Goal: Feedback & Contribution: Leave review/rating

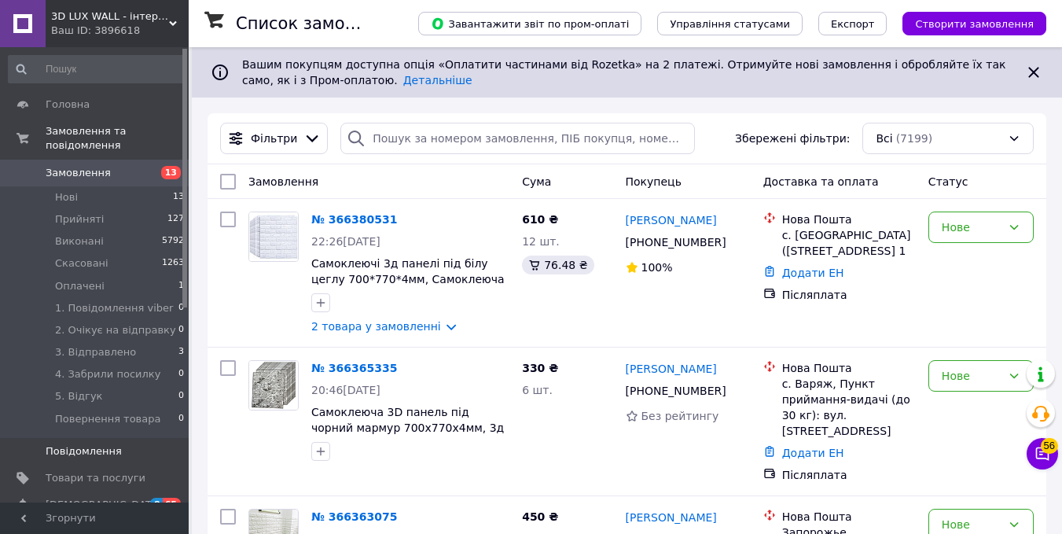
click at [93, 444] on span "Повідомлення" at bounding box center [84, 451] width 76 height 14
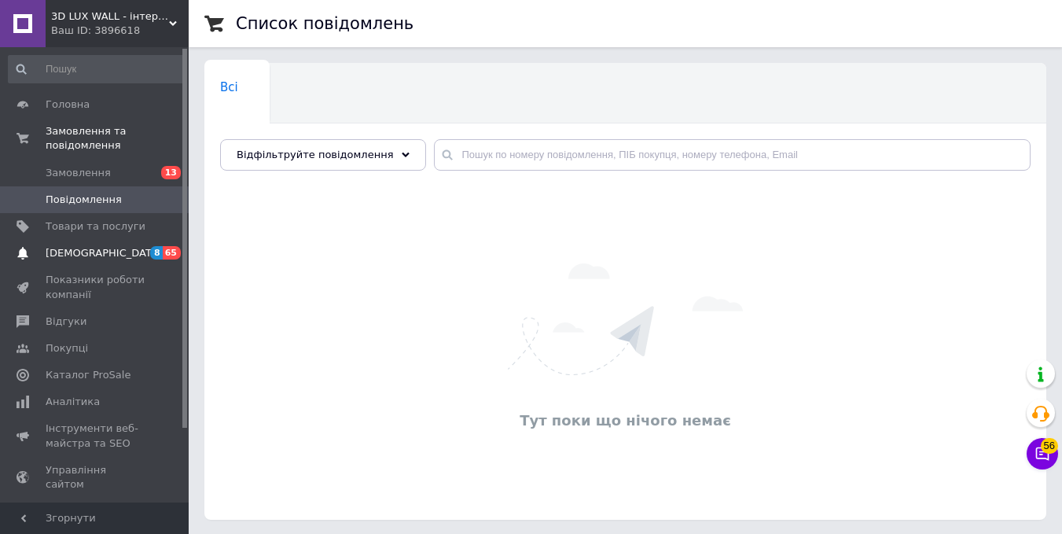
click at [88, 246] on span "[DEMOGRAPHIC_DATA]" at bounding box center [104, 253] width 116 height 14
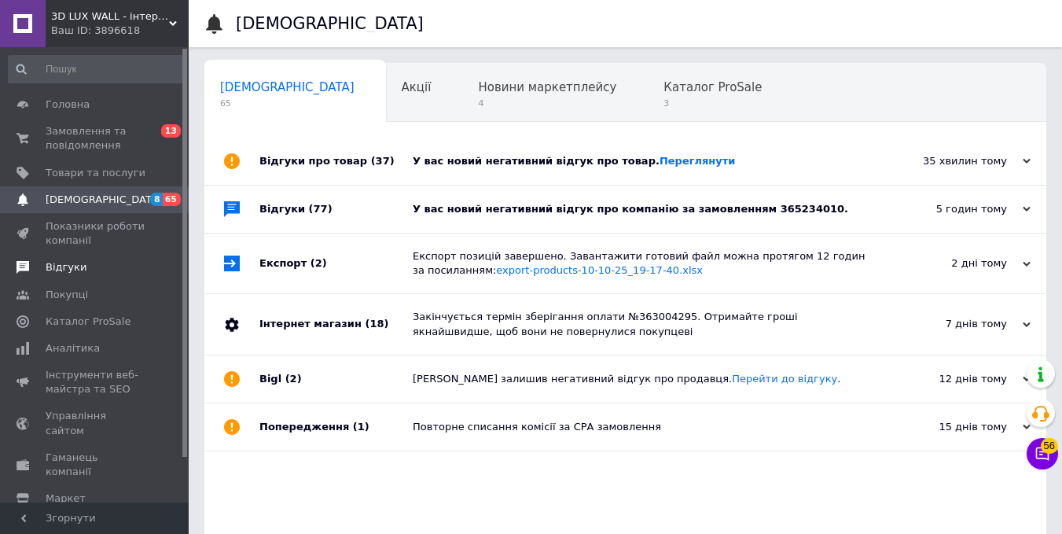
drag, startPoint x: 48, startPoint y: 259, endPoint x: 57, endPoint y: 260, distance: 9.5
click at [50, 259] on link "Відгуки" at bounding box center [96, 267] width 193 height 27
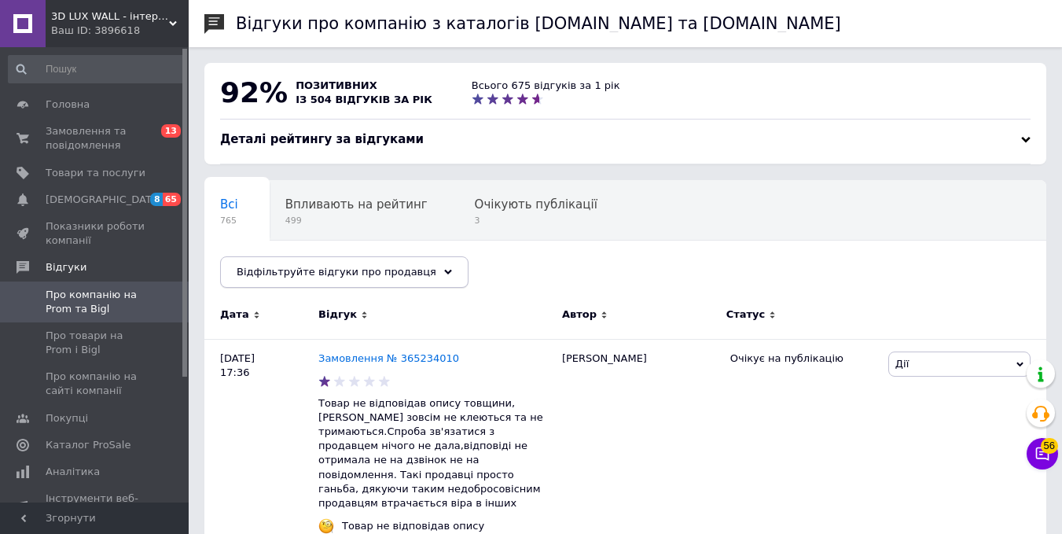
click at [444, 272] on use at bounding box center [448, 272] width 8 height 5
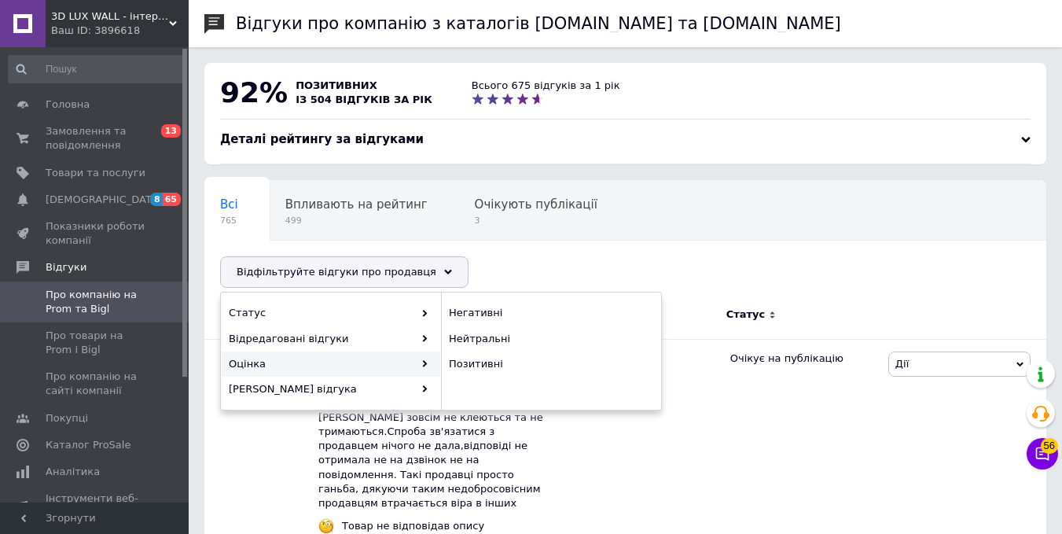
click at [263, 367] on div "Оцінка" at bounding box center [331, 363] width 218 height 25
click at [482, 313] on span "Негативні" at bounding box center [549, 313] width 200 height 14
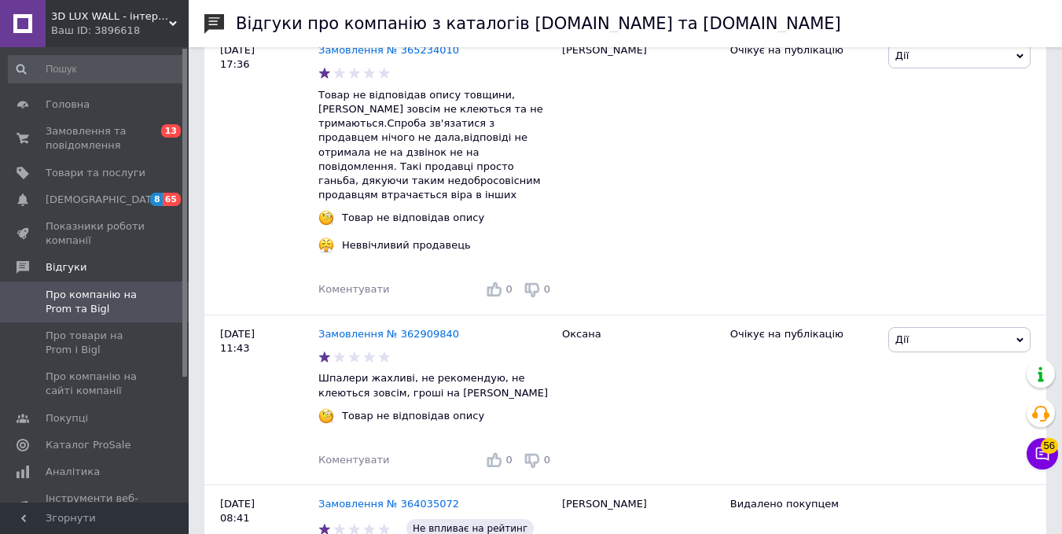
scroll to position [393, 0]
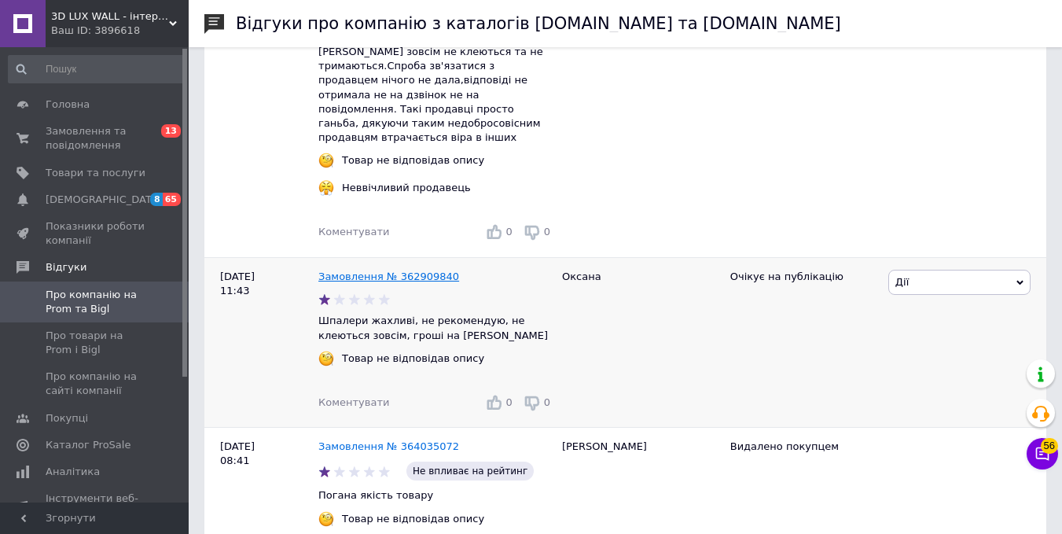
click at [387, 270] on link "Замовлення № 362909840" at bounding box center [388, 276] width 141 height 12
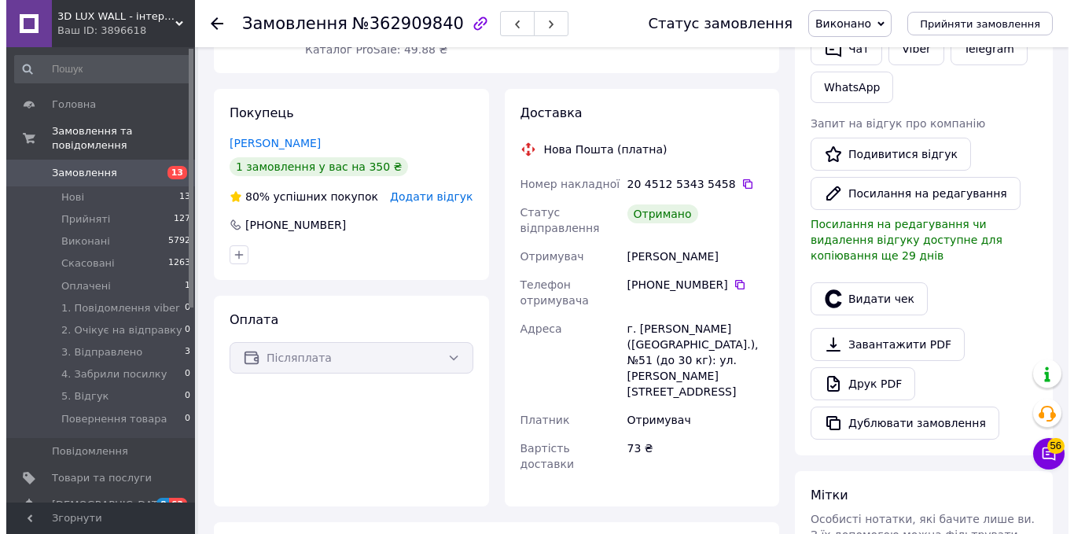
scroll to position [314, 0]
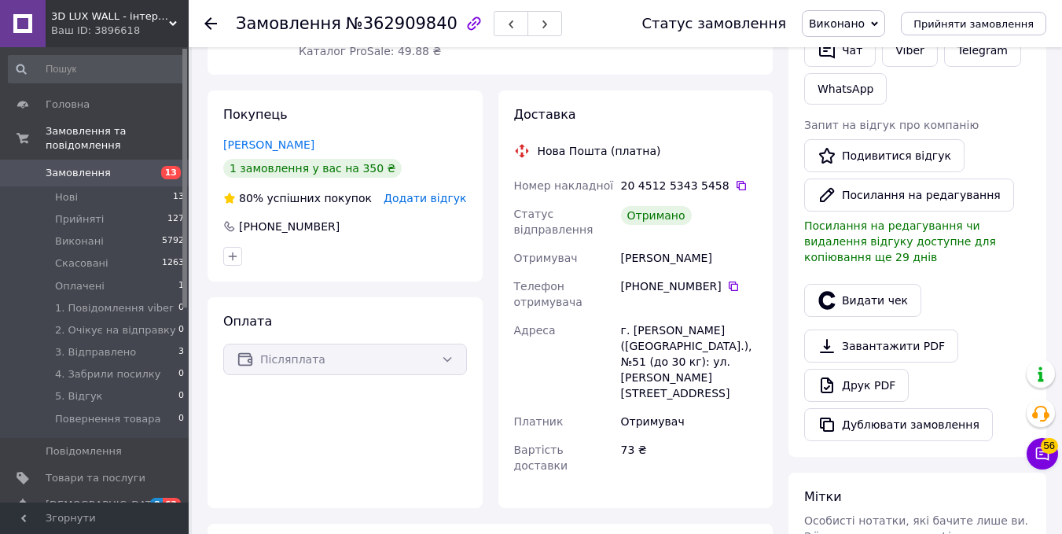
click at [448, 192] on span "Додати відгук" at bounding box center [425, 198] width 83 height 13
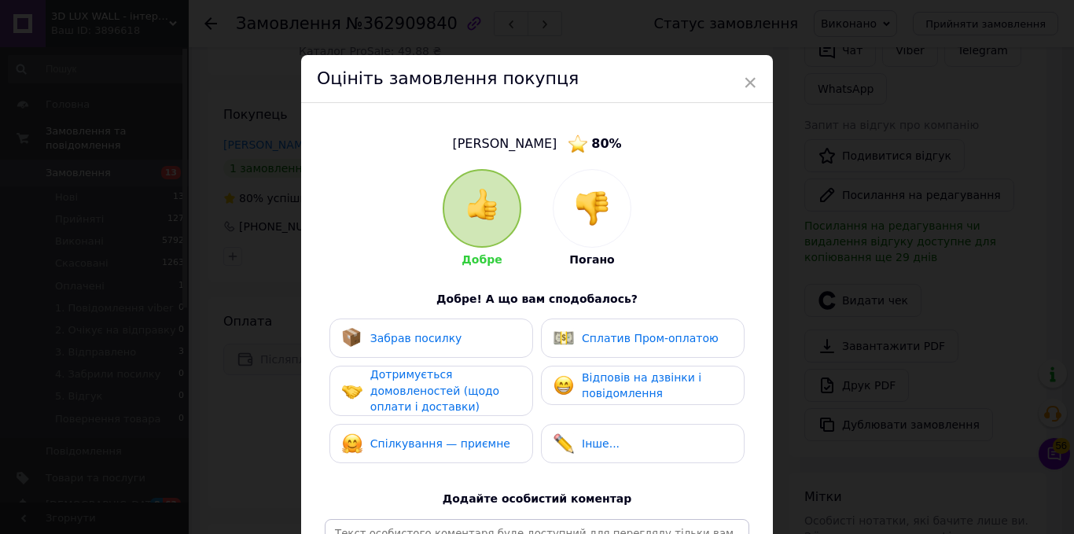
click at [749, 79] on span "×" at bounding box center [750, 82] width 14 height 27
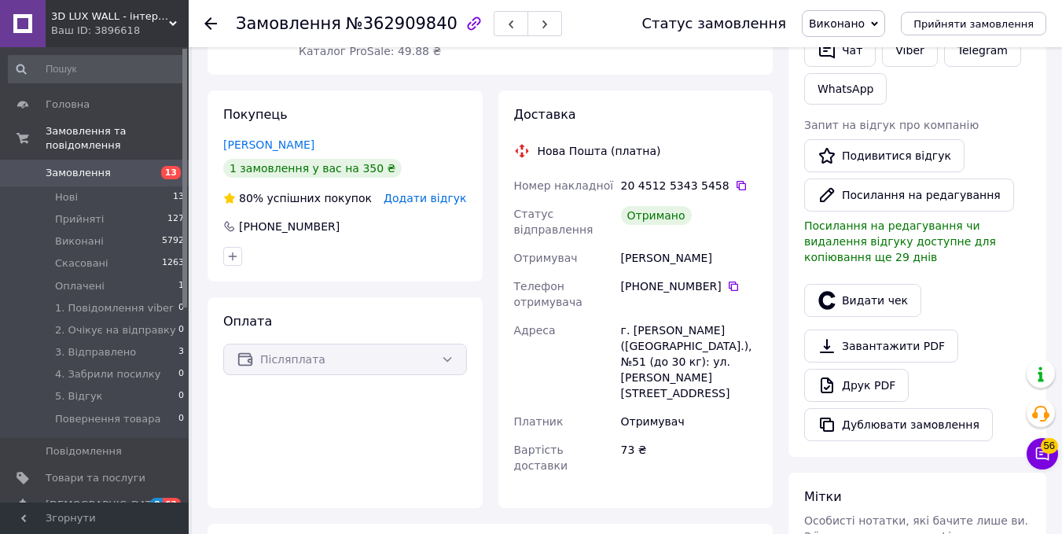
click at [444, 192] on span "Додати відгук" at bounding box center [425, 198] width 83 height 13
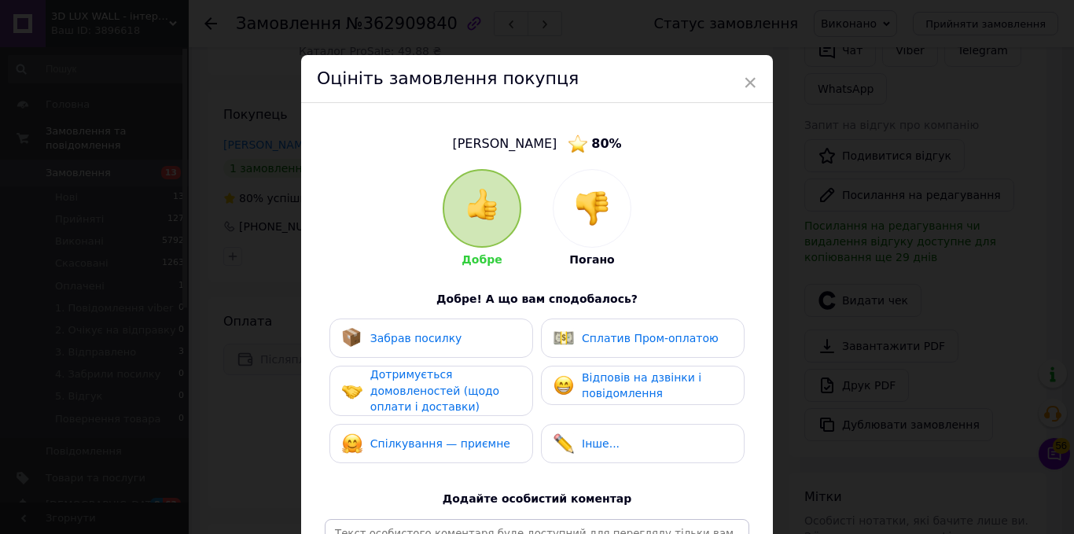
click at [600, 202] on img at bounding box center [592, 208] width 35 height 35
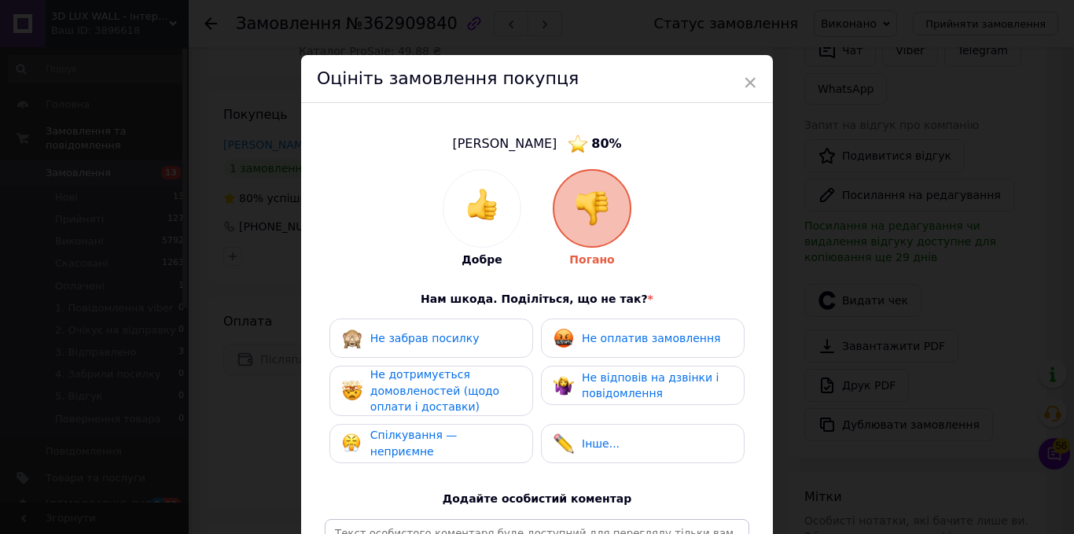
drag, startPoint x: 435, startPoint y: 446, endPoint x: 453, endPoint y: 439, distance: 20.1
click at [435, 445] on span "Спілкування — неприємне" at bounding box center [413, 442] width 87 height 29
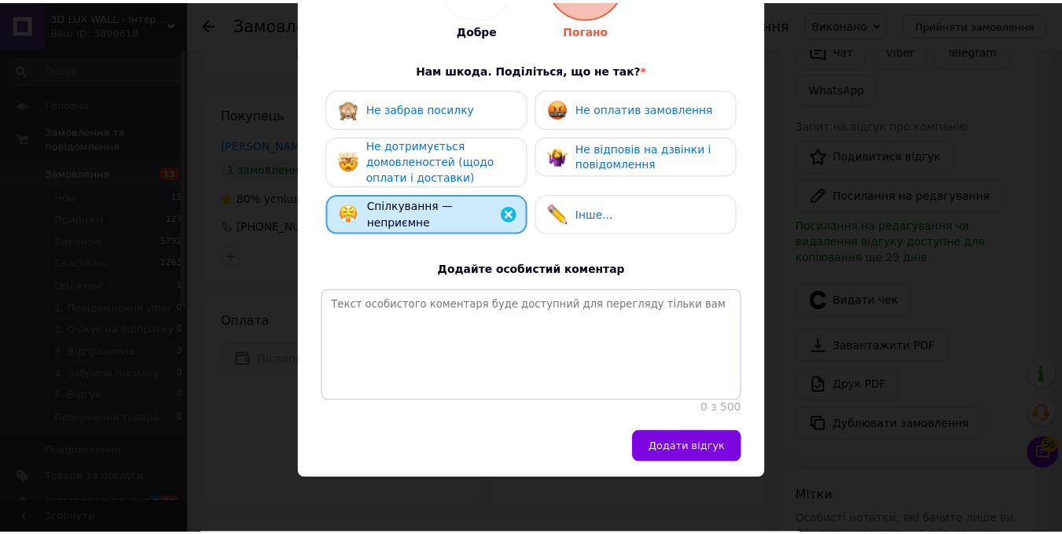
scroll to position [240, 0]
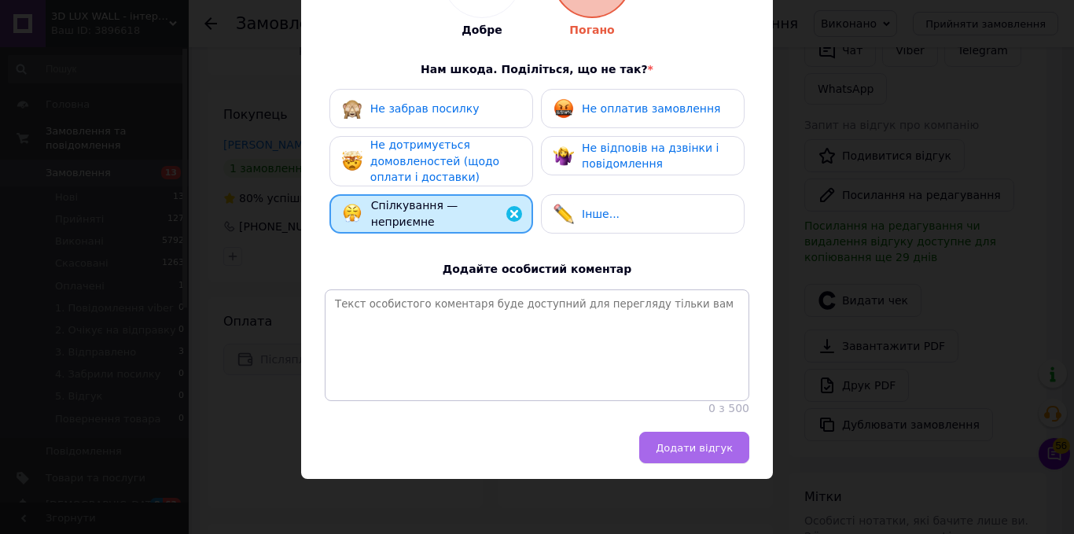
click at [710, 447] on span "Додати відгук" at bounding box center [693, 448] width 77 height 12
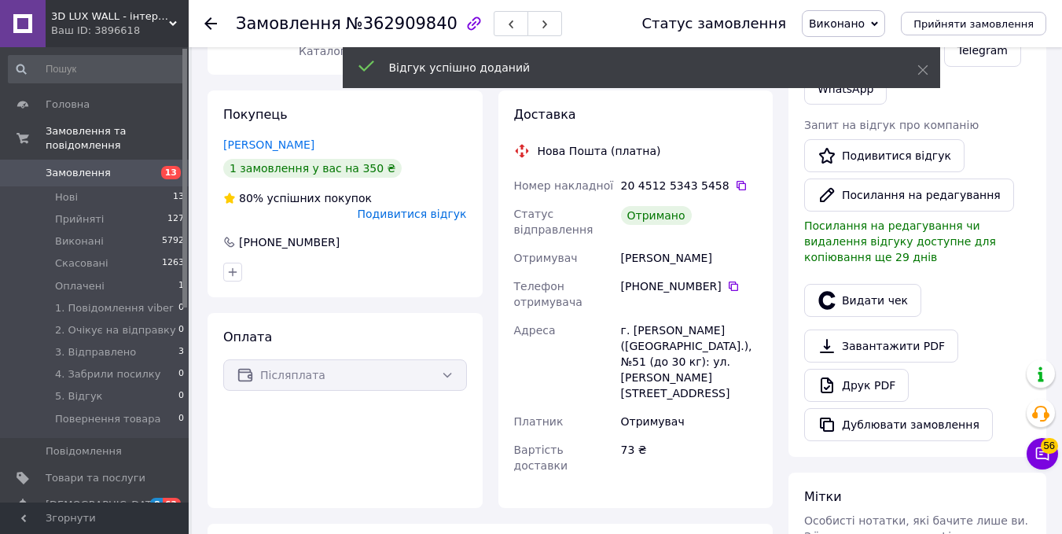
click at [268, 138] on link "Бащук Оксана" at bounding box center [268, 144] width 91 height 13
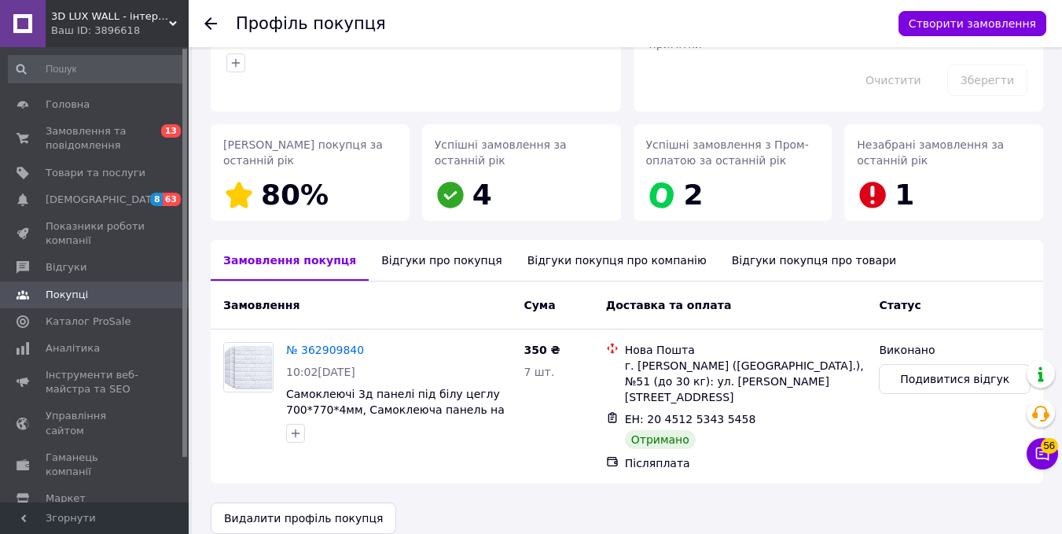
scroll to position [166, 0]
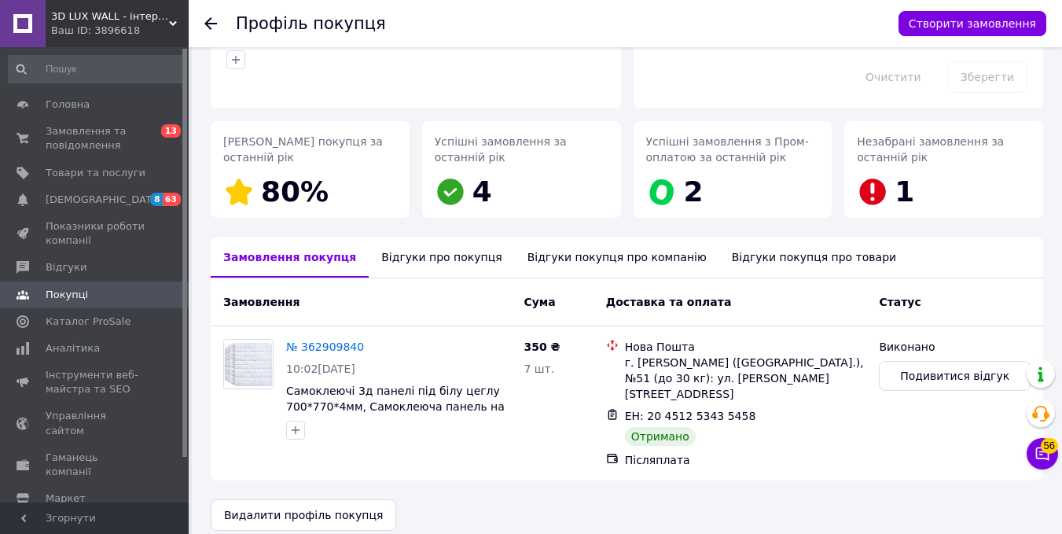
click at [411, 259] on div "Відгуки про покупця" at bounding box center [441, 257] width 145 height 41
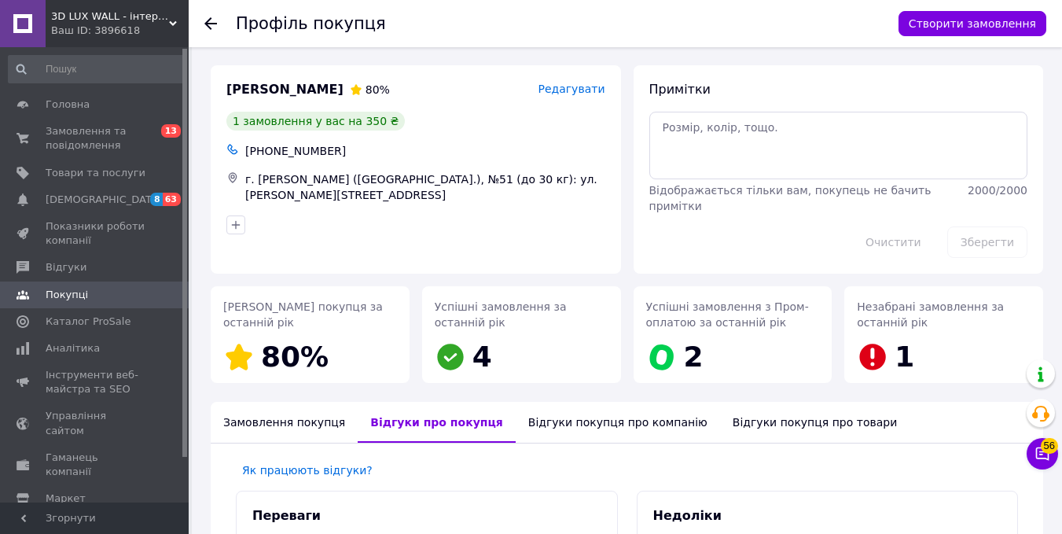
scroll to position [0, 0]
click at [214, 22] on icon at bounding box center [210, 23] width 13 height 13
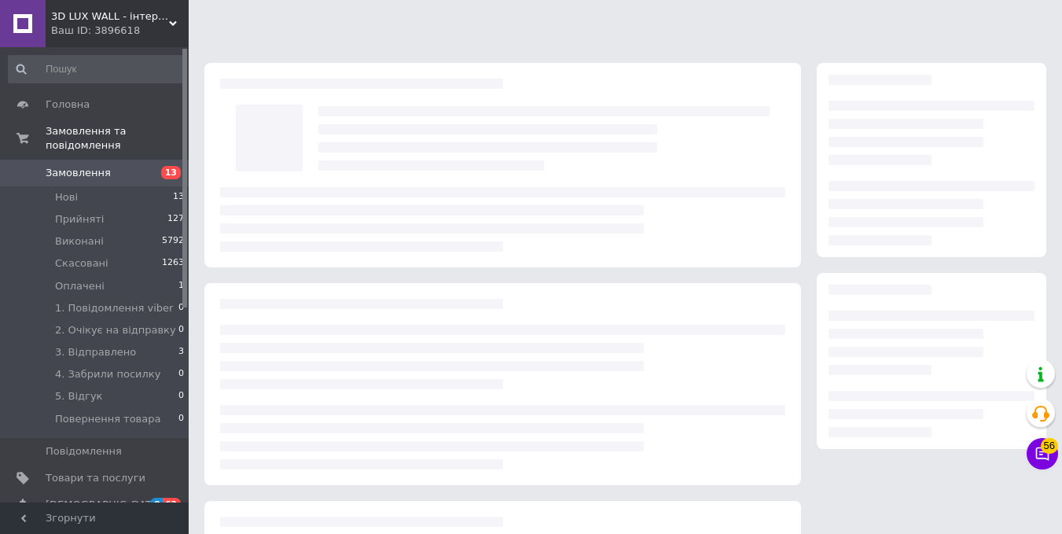
scroll to position [185, 0]
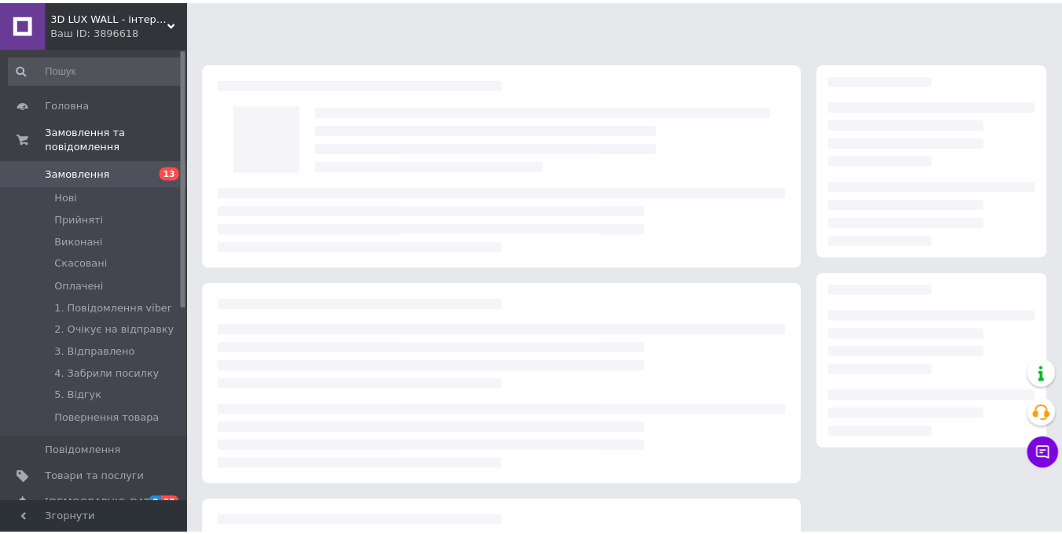
scroll to position [185, 0]
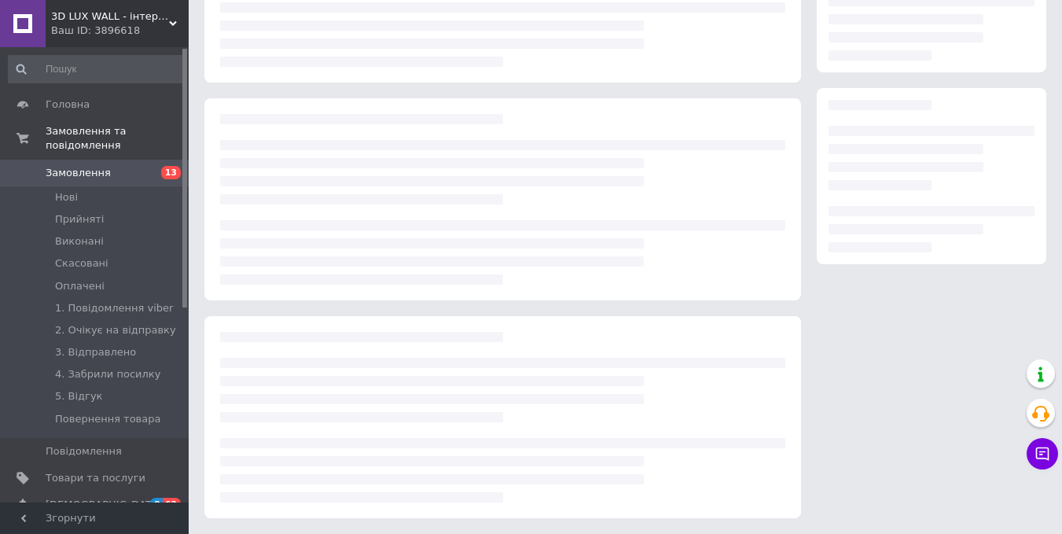
scroll to position [185, 0]
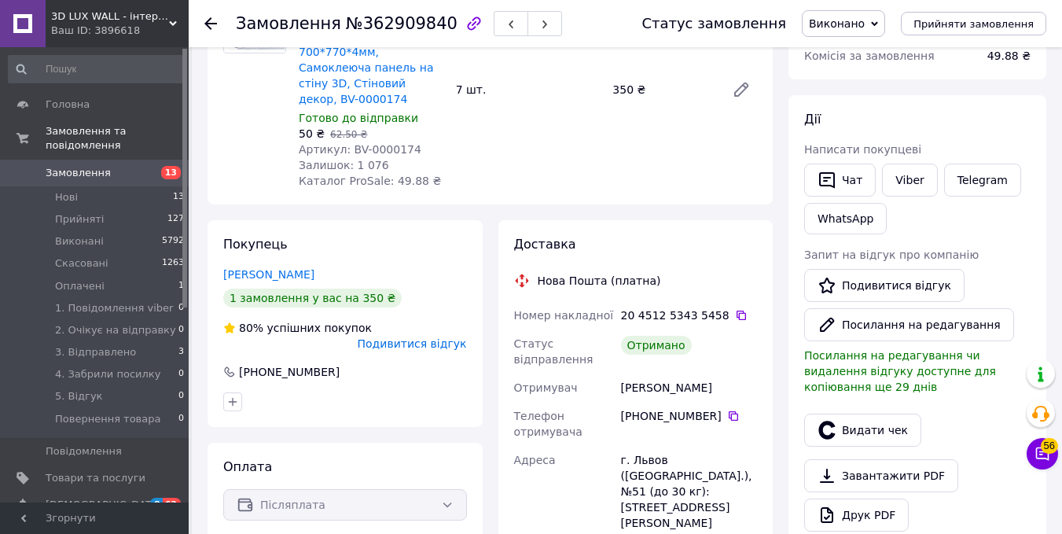
click at [277, 268] on link "[PERSON_NAME]" at bounding box center [268, 274] width 91 height 13
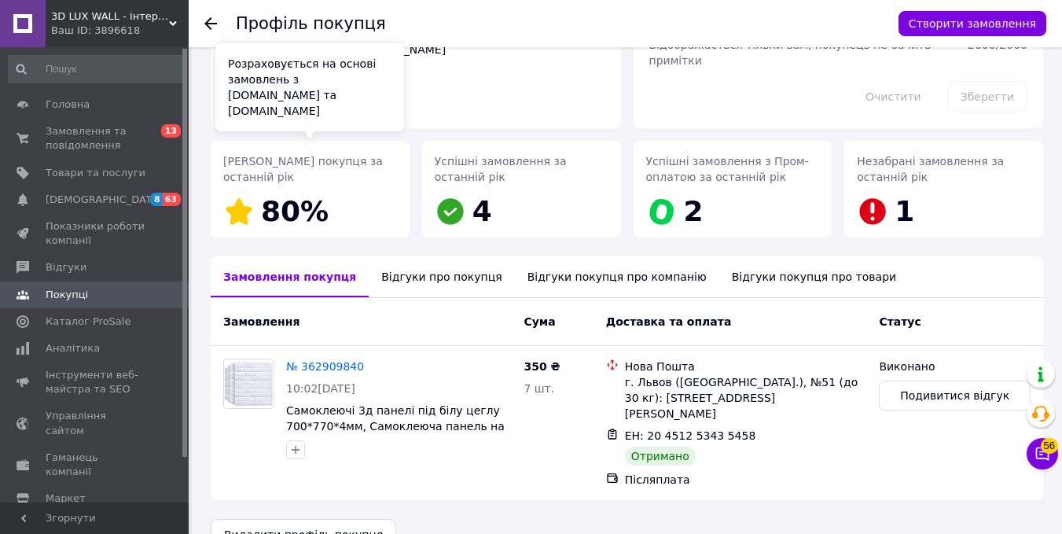
scroll to position [166, 0]
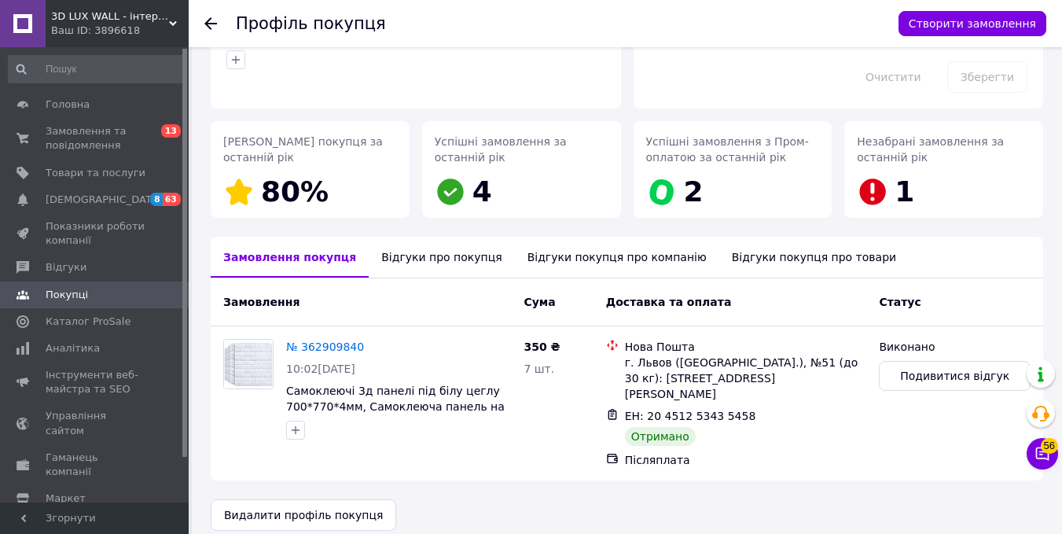
click at [428, 263] on div "Відгуки про покупця" at bounding box center [441, 257] width 145 height 41
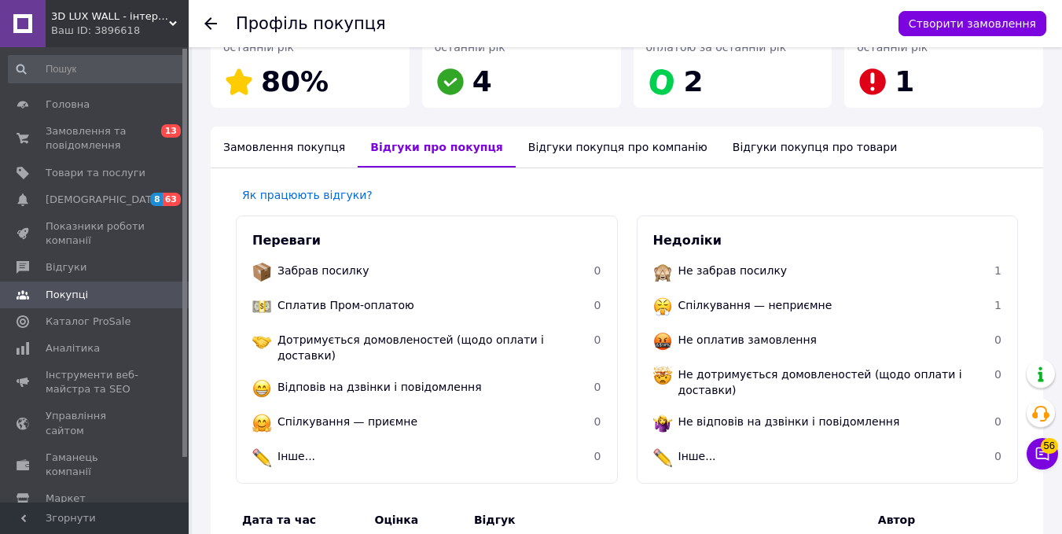
scroll to position [248, 0]
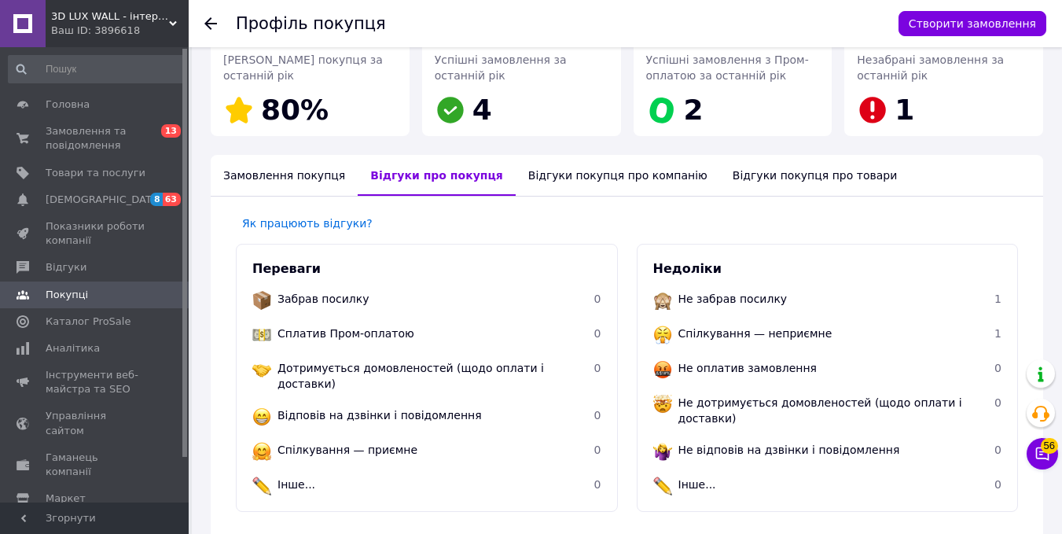
drag, startPoint x: 281, startPoint y: 178, endPoint x: 289, endPoint y: 190, distance: 15.3
click at [281, 178] on div "Замовлення покупця" at bounding box center [284, 175] width 147 height 41
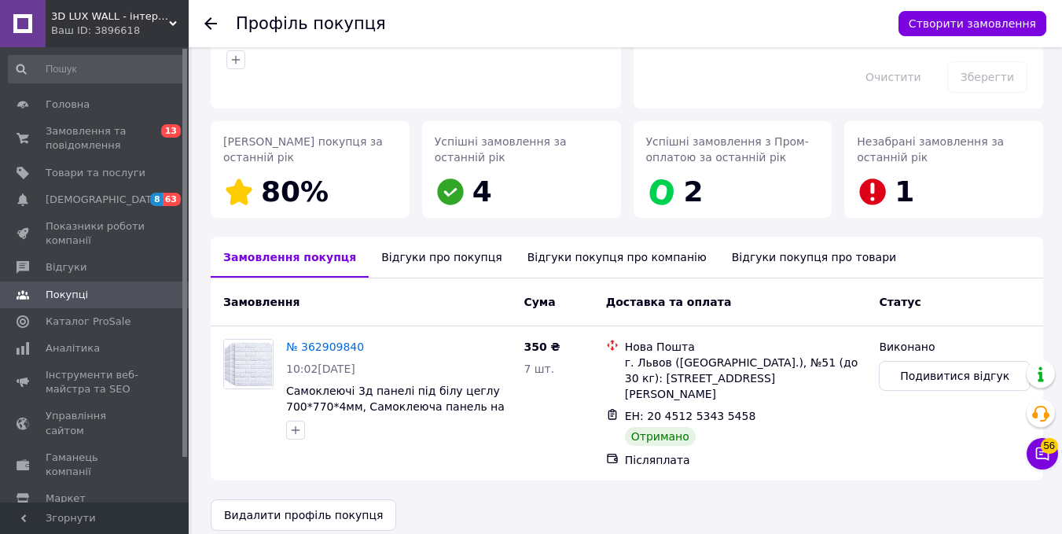
click at [751, 250] on div "Відгуки покупця про товари" at bounding box center [813, 257] width 189 height 41
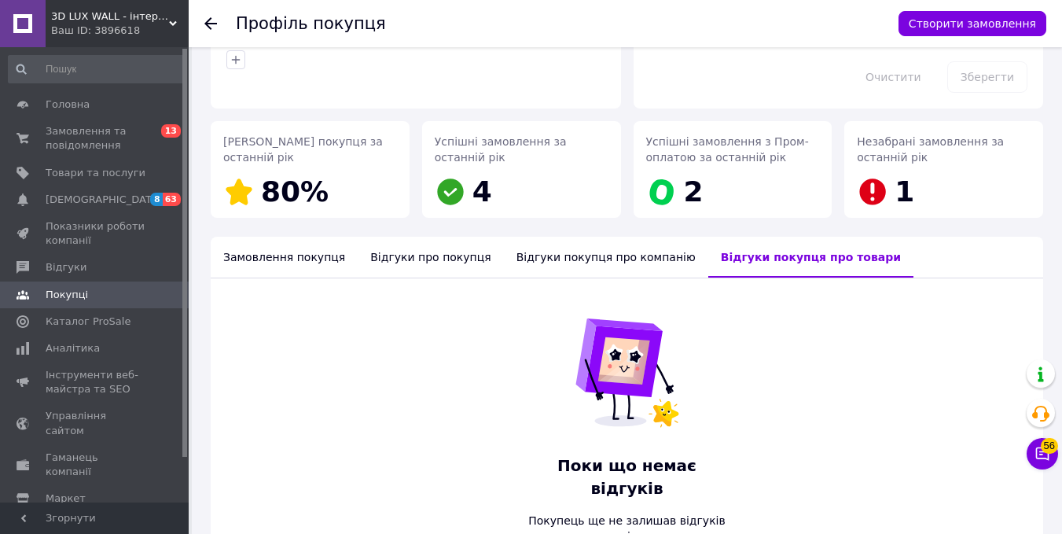
click at [555, 259] on div "Відгуки покупця про компанію" at bounding box center [606, 257] width 204 height 41
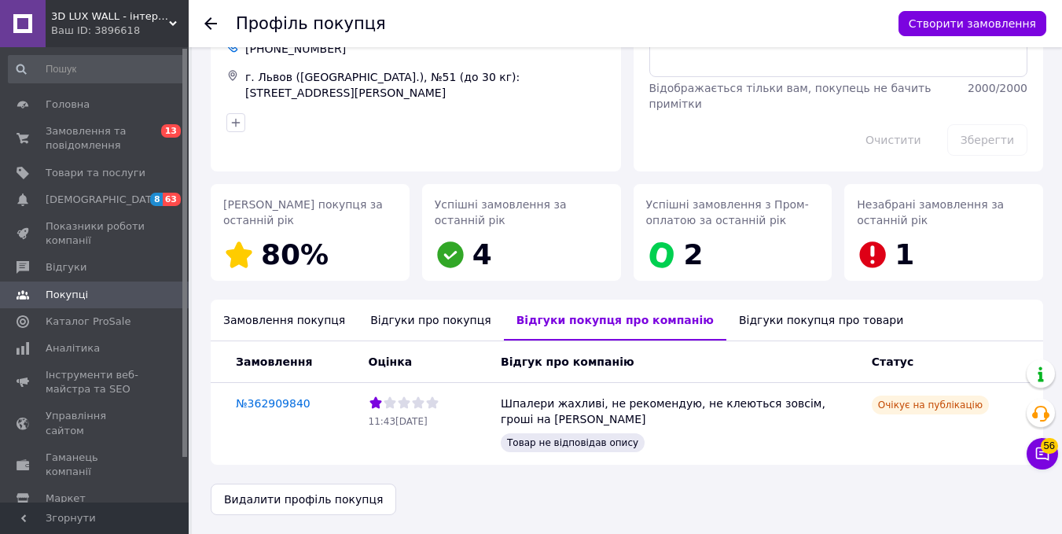
scroll to position [87, 0]
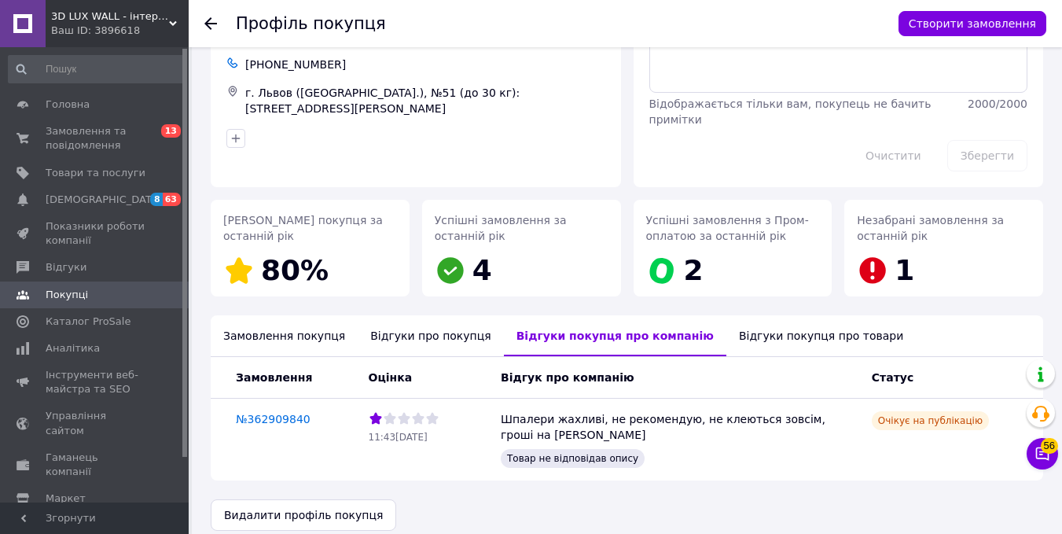
click at [207, 25] on use at bounding box center [210, 23] width 13 height 13
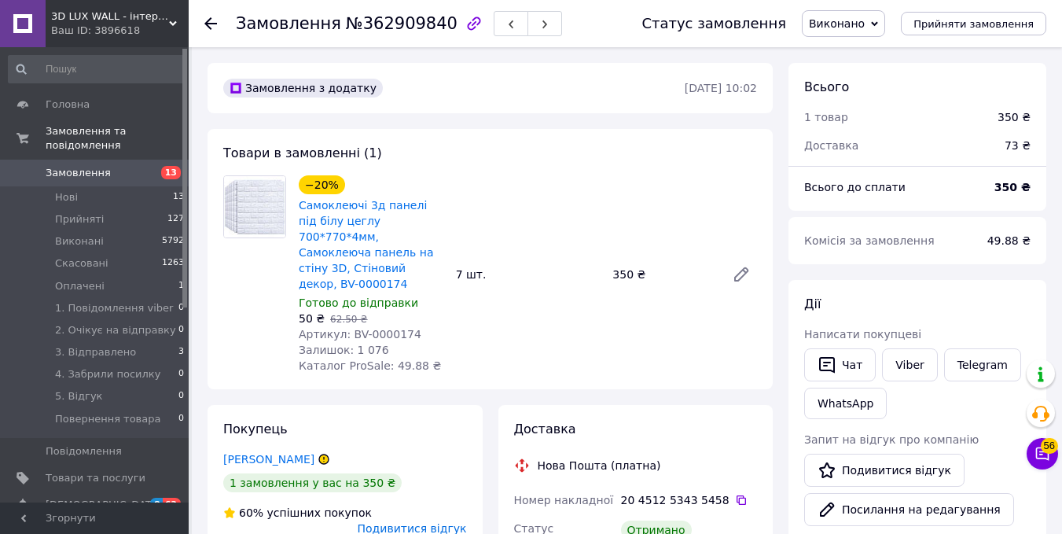
click at [209, 24] on use at bounding box center [210, 23] width 13 height 13
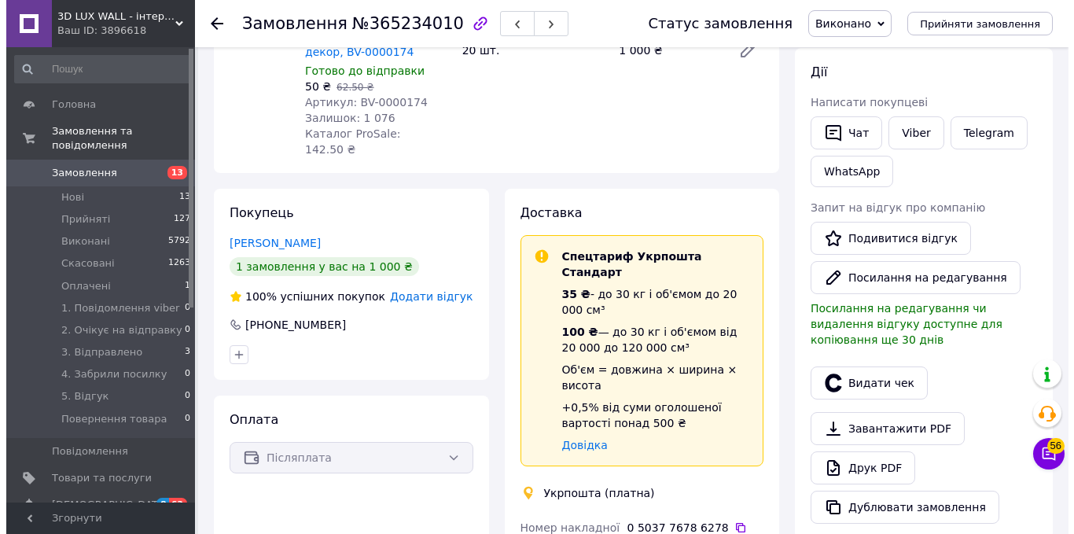
scroll to position [236, 0]
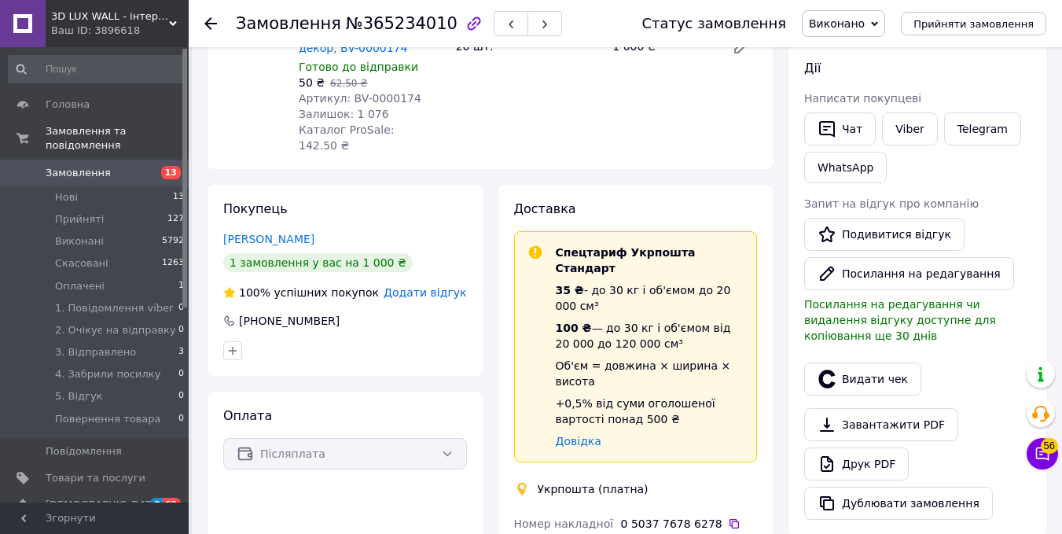
click at [446, 286] on span "Додати відгук" at bounding box center [425, 292] width 83 height 13
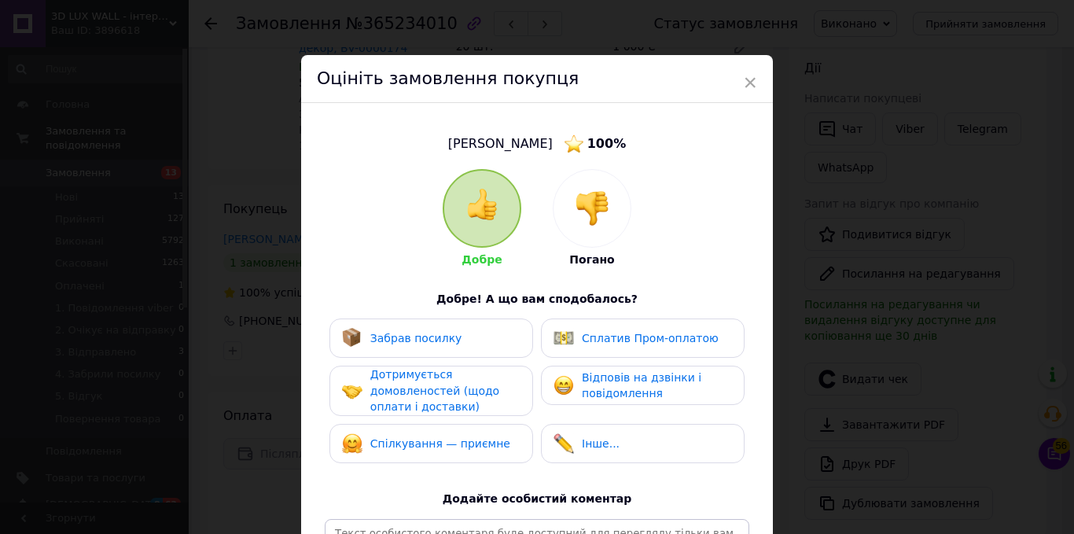
click at [611, 204] on div at bounding box center [591, 208] width 77 height 77
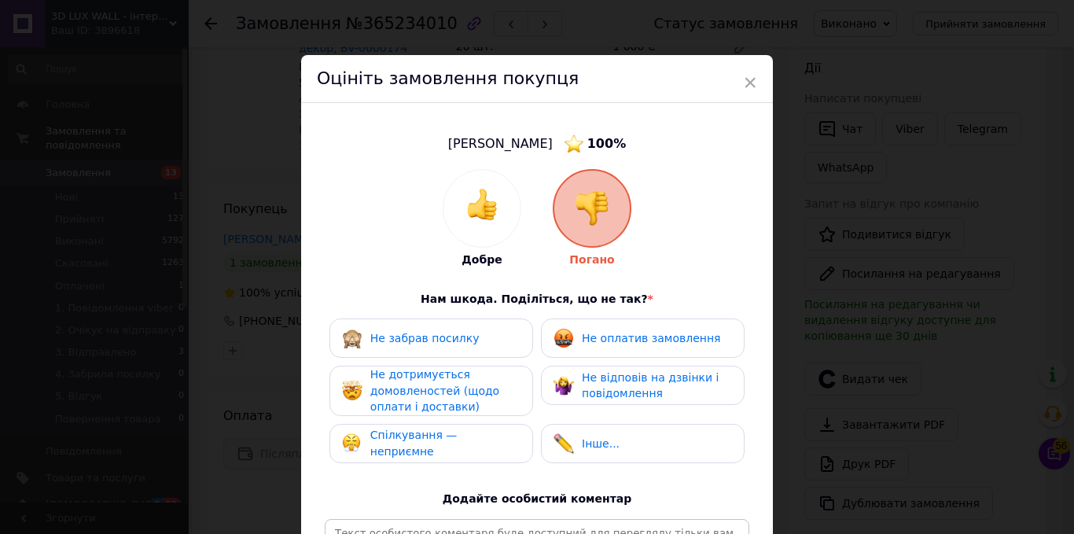
click at [476, 431] on div "Спілкування — неприємне" at bounding box center [431, 443] width 178 height 32
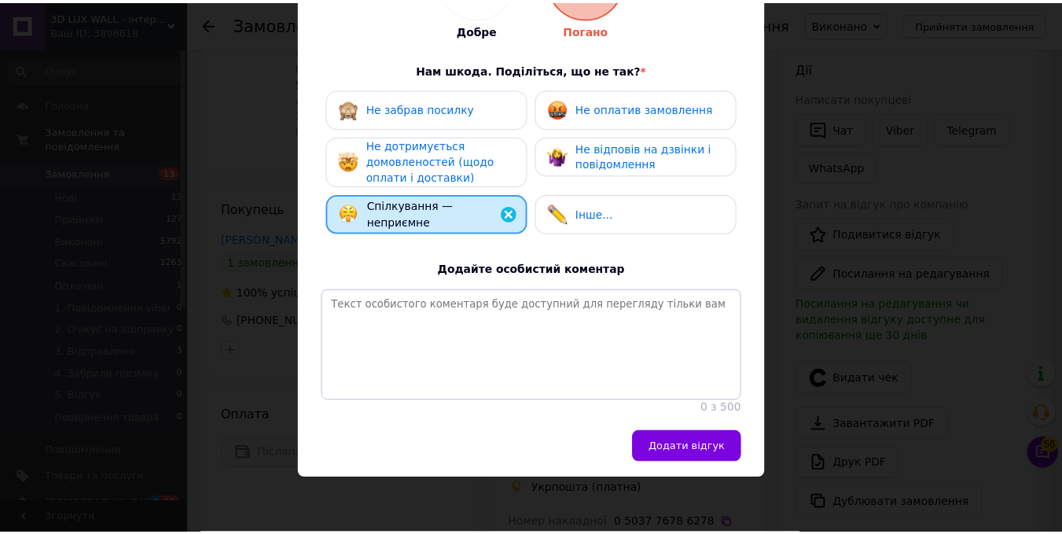
scroll to position [240, 0]
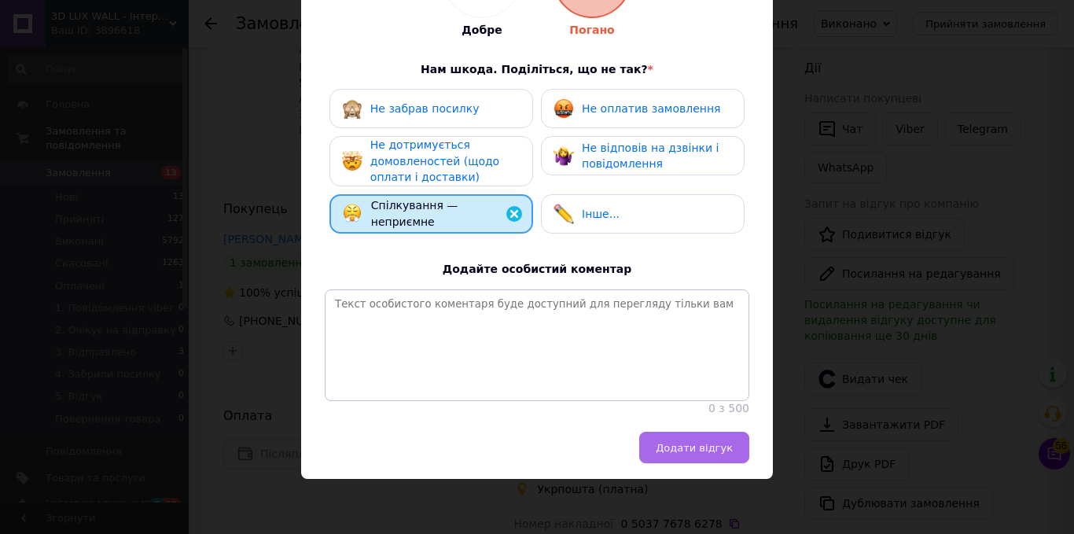
click at [675, 436] on button "Додати відгук" at bounding box center [694, 446] width 110 height 31
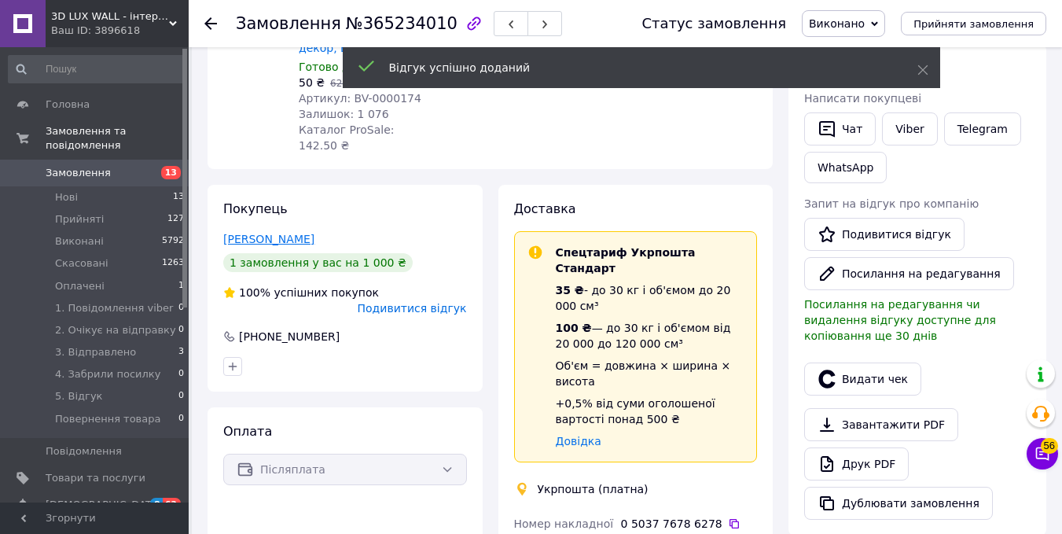
click at [263, 233] on link "Райда Тетяна" at bounding box center [268, 239] width 91 height 13
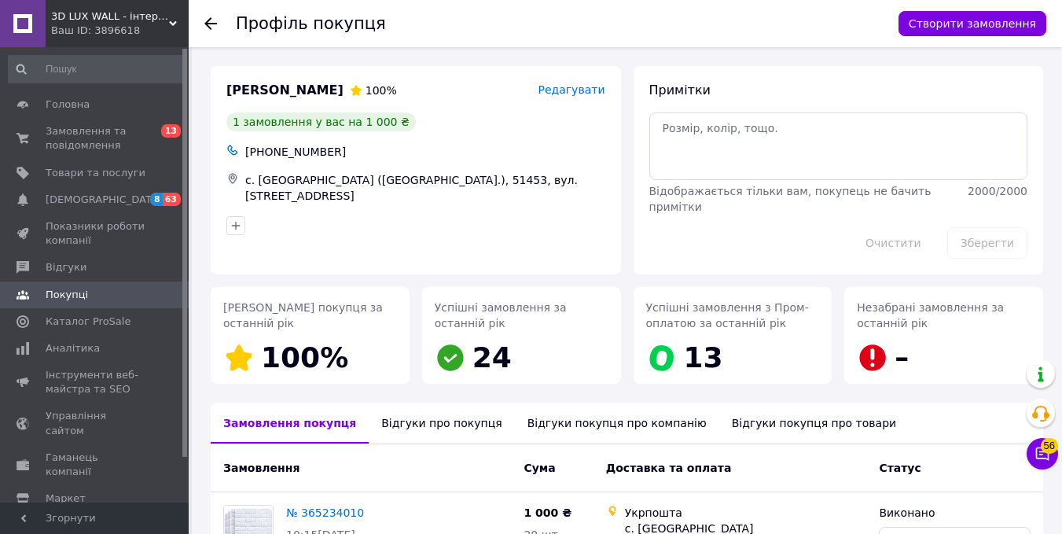
click at [209, 25] on icon at bounding box center [210, 23] width 13 height 13
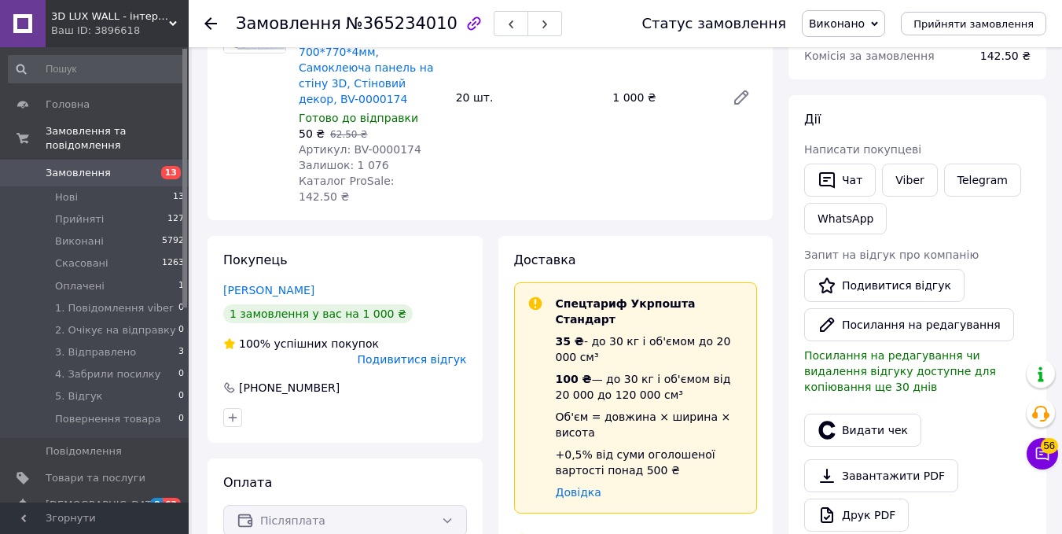
click at [209, 21] on icon at bounding box center [210, 23] width 13 height 13
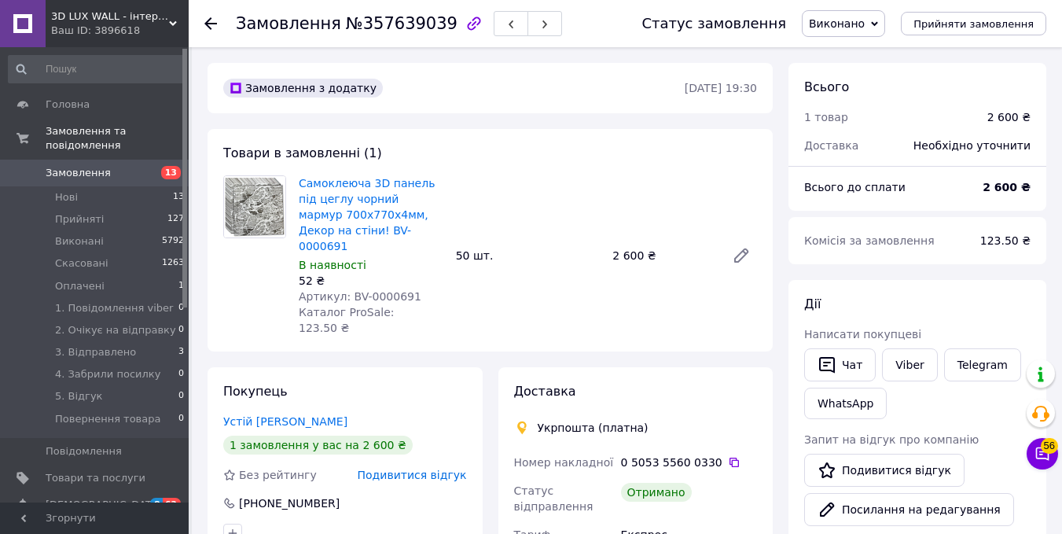
scroll to position [79, 0]
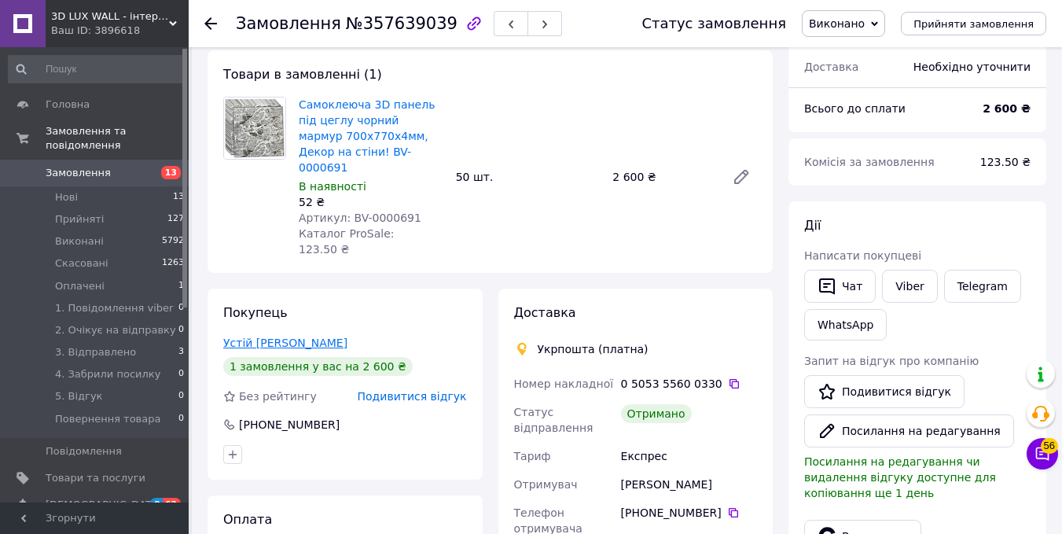
click at [281, 336] on link "Устій [PERSON_NAME]" at bounding box center [285, 342] width 124 height 13
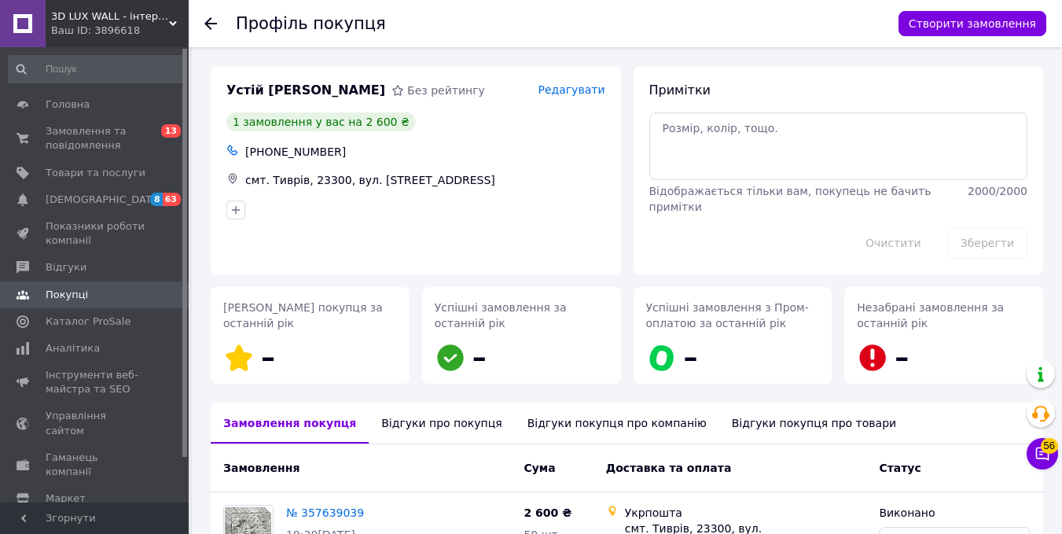
click at [214, 19] on icon at bounding box center [210, 23] width 13 height 13
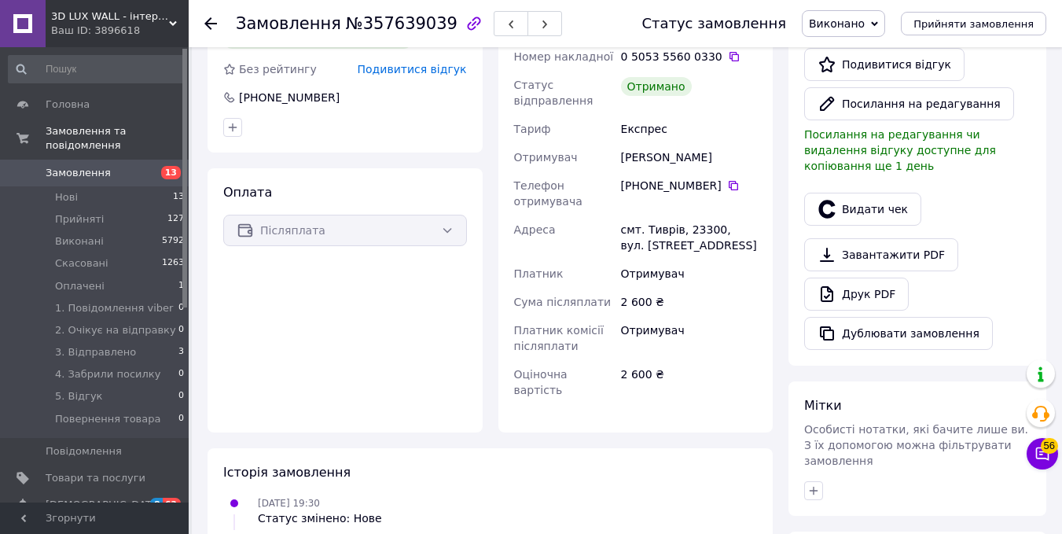
scroll to position [137, 0]
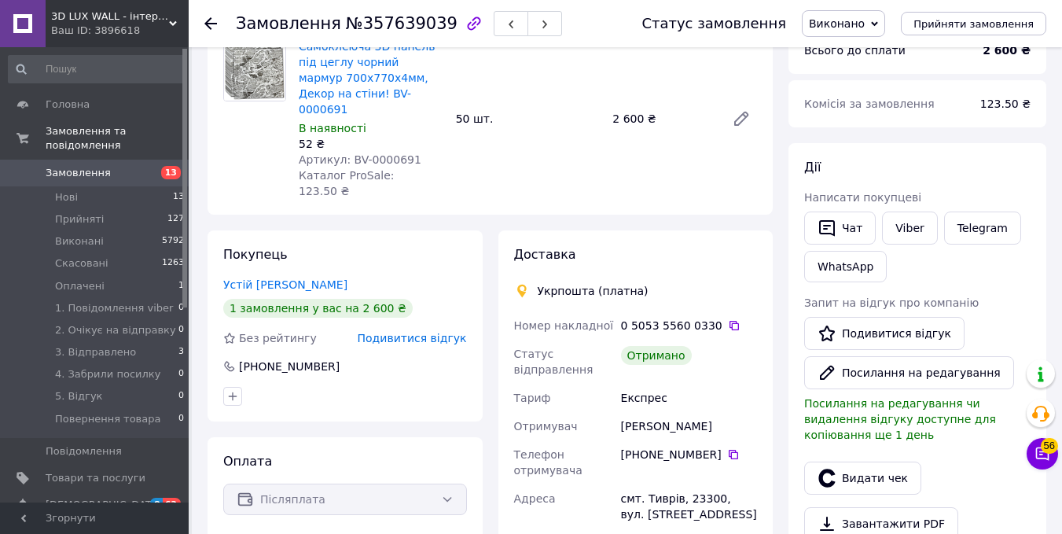
click at [214, 196] on div "Замовлення з додатку 17.08.2025 • 19:30 Товари в замовленні (1) Самоклеюча 3D п…" at bounding box center [490, 481] width 581 height 1111
click at [209, 22] on icon at bounding box center [210, 23] width 13 height 13
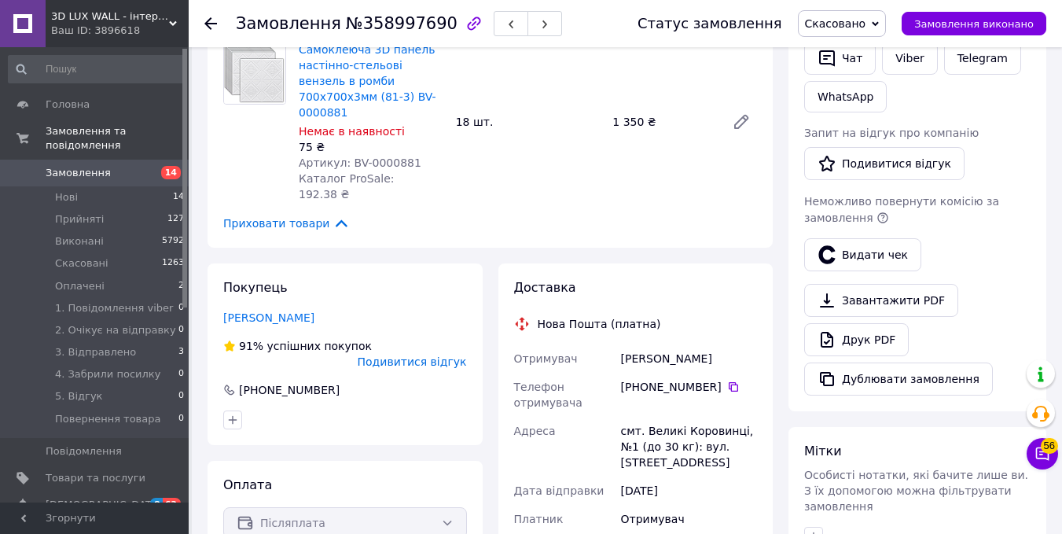
scroll to position [314, 0]
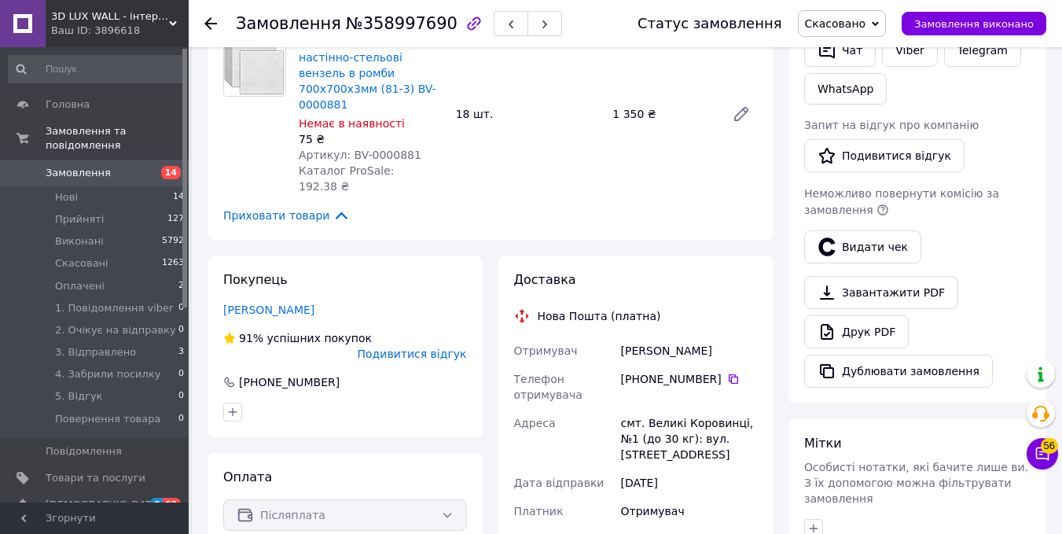
click at [214, 20] on icon at bounding box center [210, 23] width 13 height 13
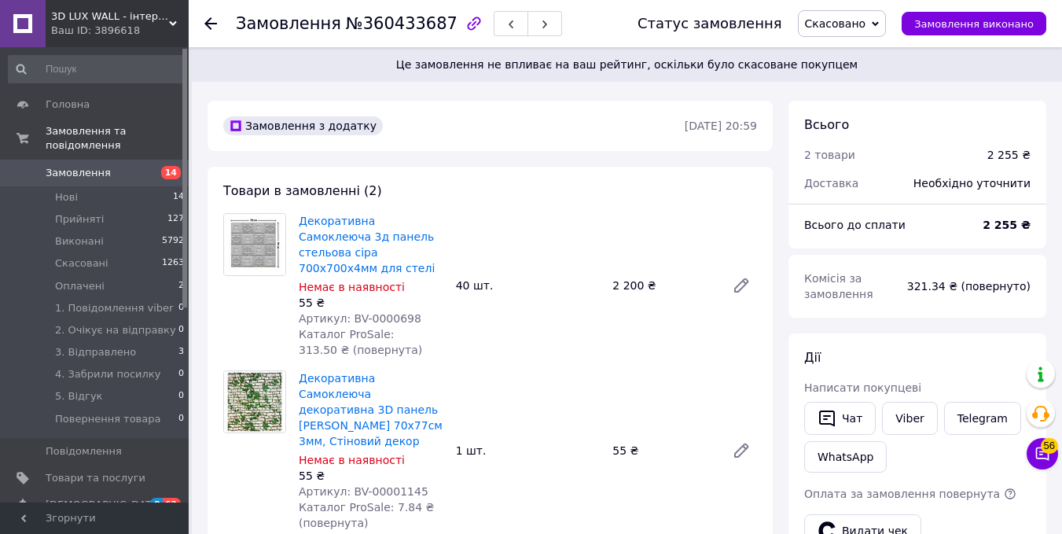
click at [211, 23] on use at bounding box center [210, 23] width 13 height 13
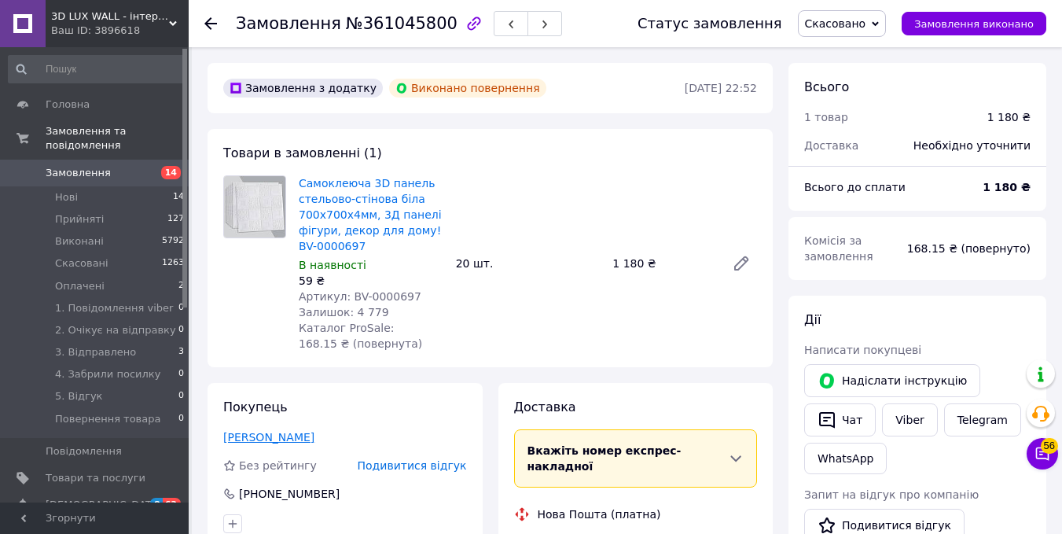
click at [303, 433] on link "Никоненко Володимир" at bounding box center [268, 437] width 91 height 13
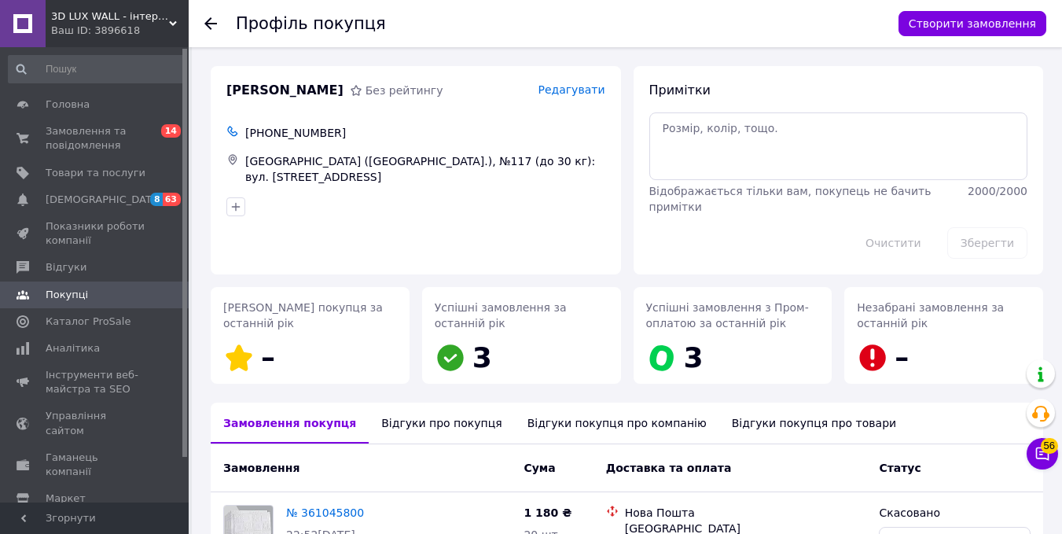
click at [209, 23] on icon at bounding box center [210, 23] width 13 height 13
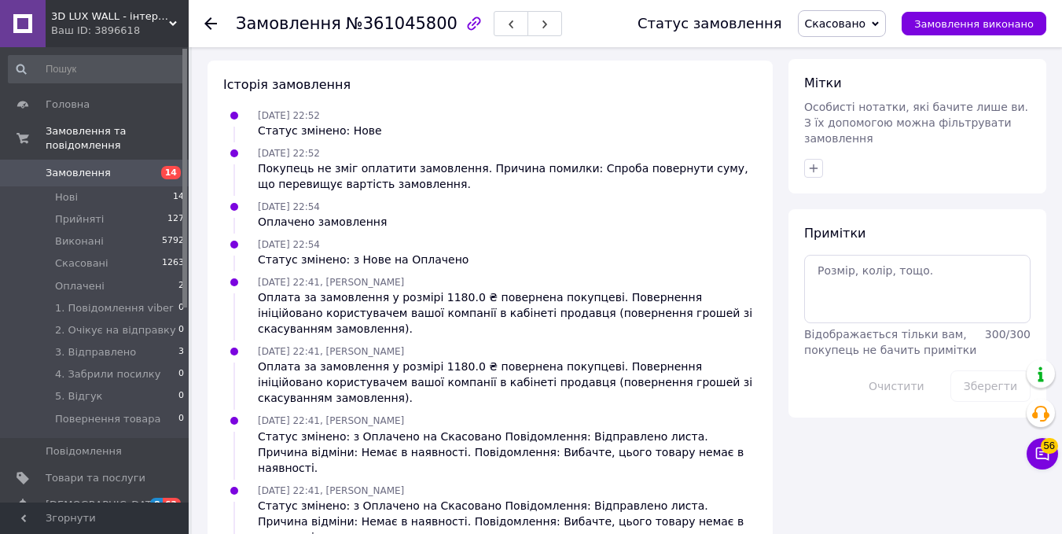
scroll to position [767, 0]
drag, startPoint x: 326, startPoint y: 493, endPoint x: 337, endPoint y: 492, distance: 11.0
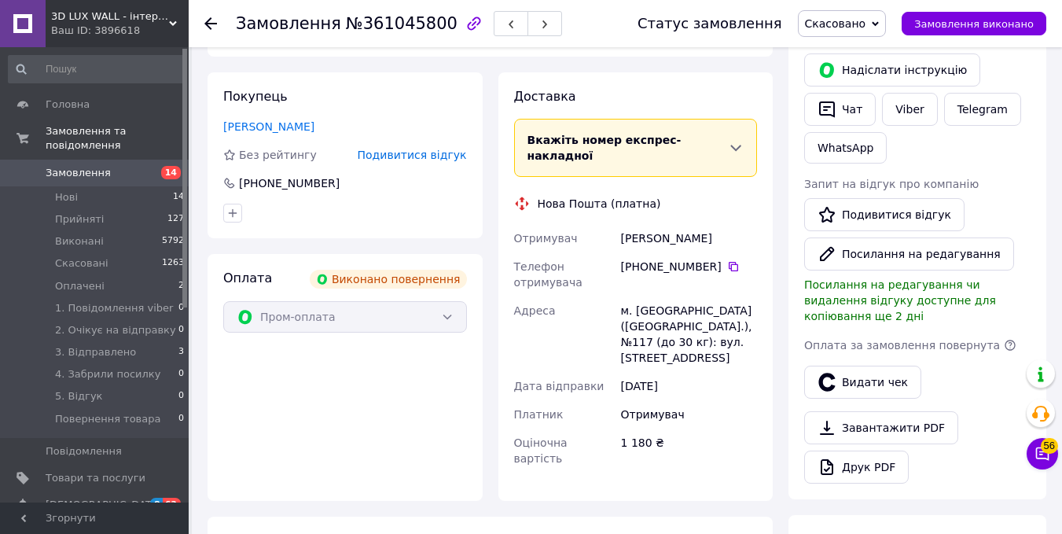
scroll to position [296, 0]
